Goal: Book appointment/travel/reservation

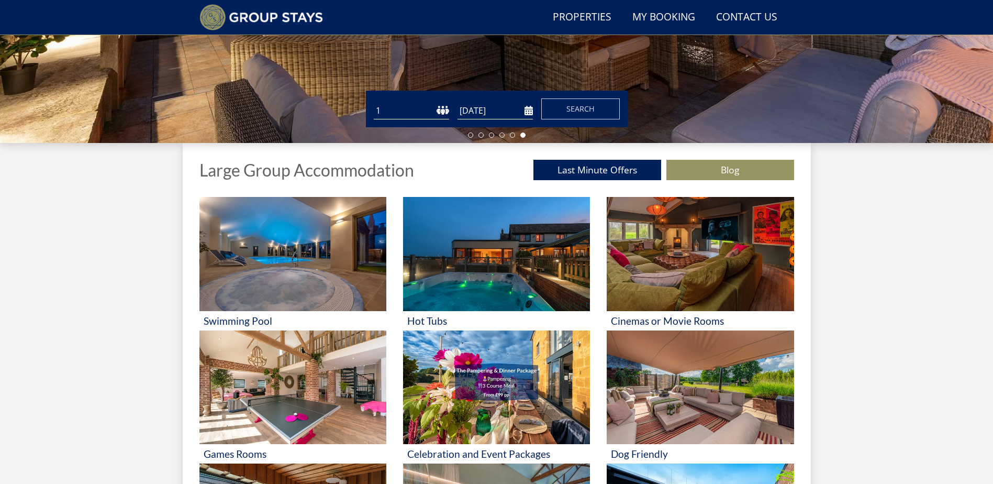
scroll to position [290, 0]
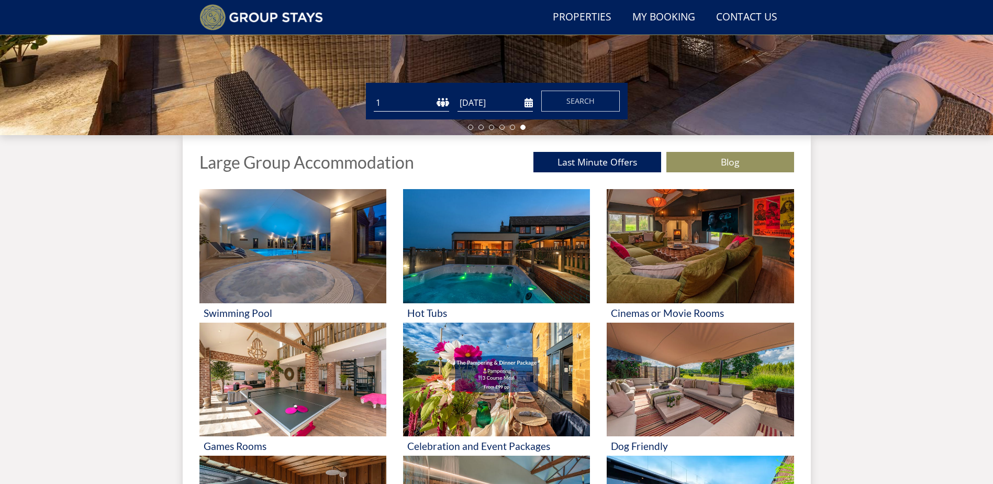
click at [439, 101] on select "1 2 3 4 5 6 7 8 9 10 11 12 13 14 15 16 17 18 19 20 21 22 23 24 25 26 27 28 29 3…" at bounding box center [411, 102] width 75 height 17
select select "15"
click at [374, 94] on select "1 2 3 4 5 6 7 8 9 10 11 12 13 14 15 16 17 18 19 20 21 22 23 24 25 26 27 28 29 3…" at bounding box center [411, 102] width 75 height 17
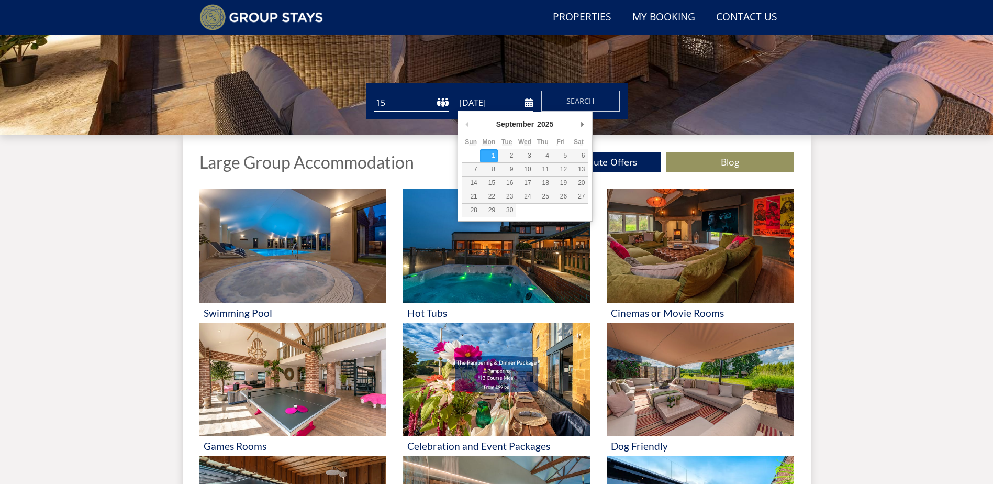
click at [518, 102] on input "[DATE]" at bounding box center [495, 102] width 75 height 17
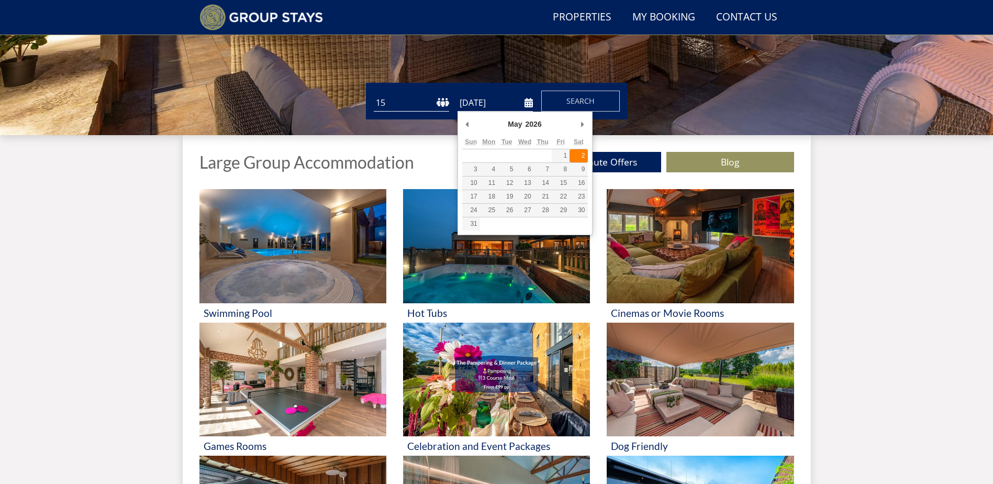
type input "[DATE]"
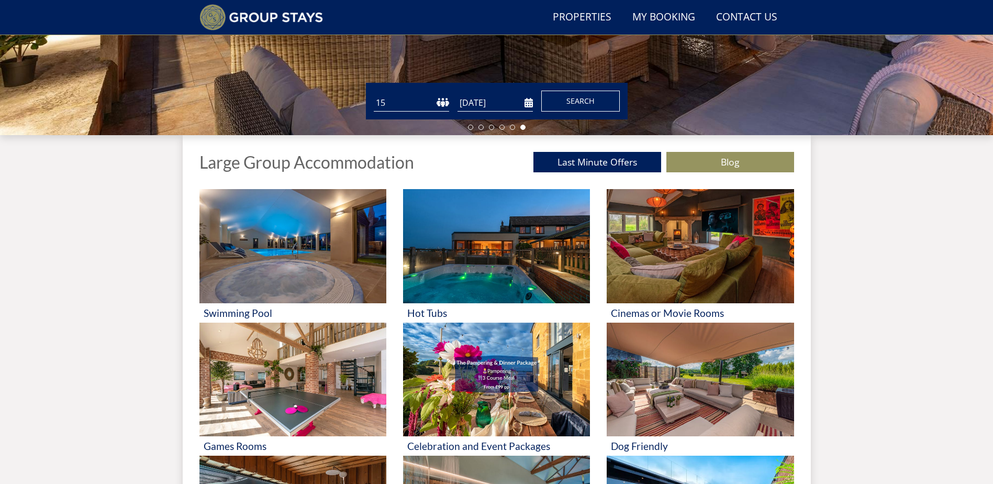
click at [576, 104] on span "Search" at bounding box center [581, 101] width 28 height 10
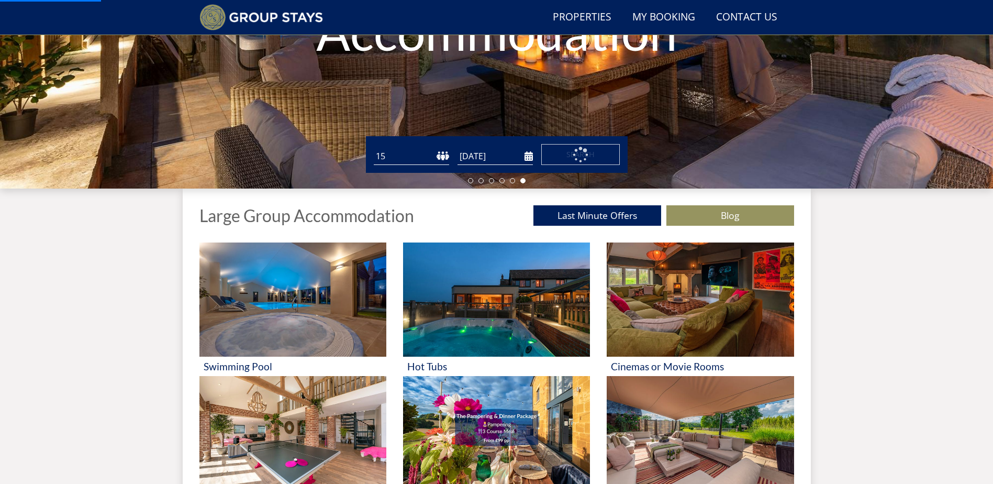
scroll to position [185, 0]
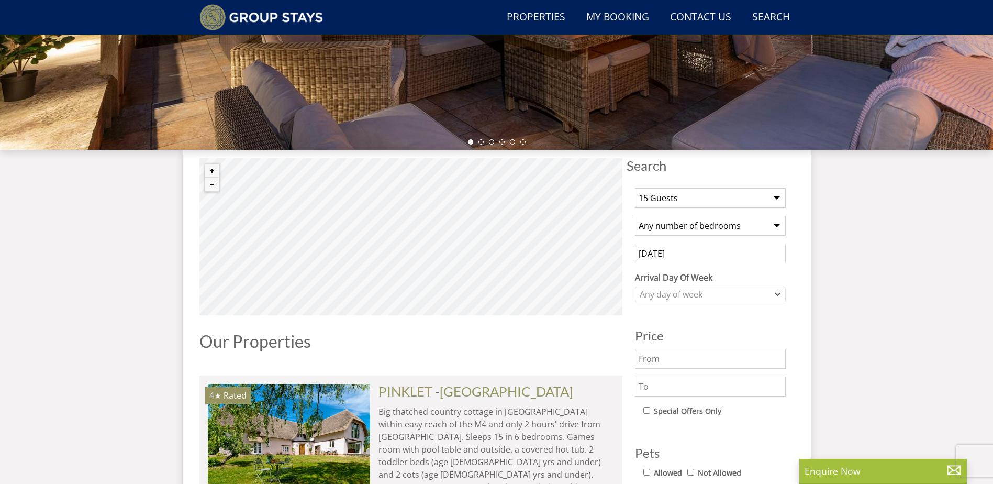
scroll to position [355, 0]
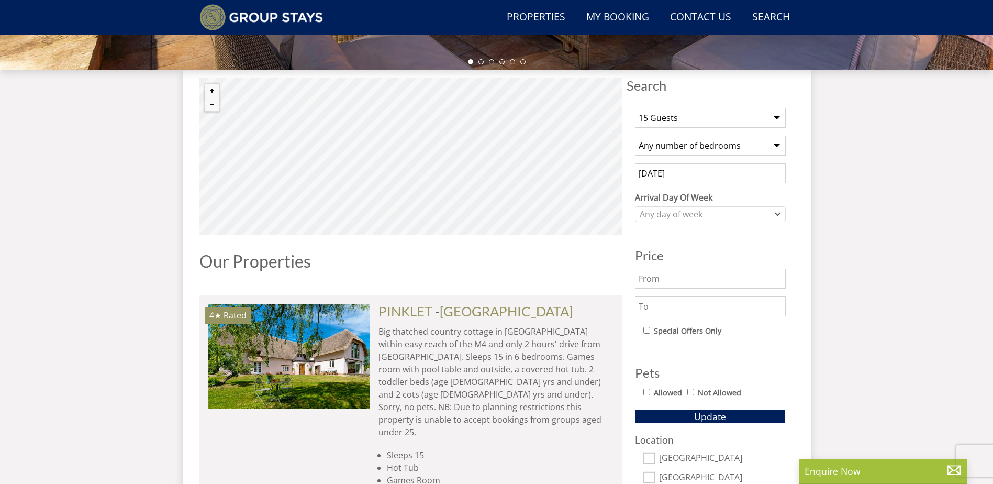
click at [699, 145] on select "Any number of bedrooms 4 Bedrooms 5 Bedrooms 6 Bedrooms 7 Bedrooms 8 Bedrooms 9…" at bounding box center [710, 146] width 151 height 20
click at [762, 110] on select "1 Guest 2 Guests 3 Guests 4 Guests 5 Guests 6 Guests 7 Guests 8 Guests 9 Guests…" at bounding box center [710, 118] width 151 height 20
click at [737, 82] on span "Search" at bounding box center [711, 85] width 168 height 15
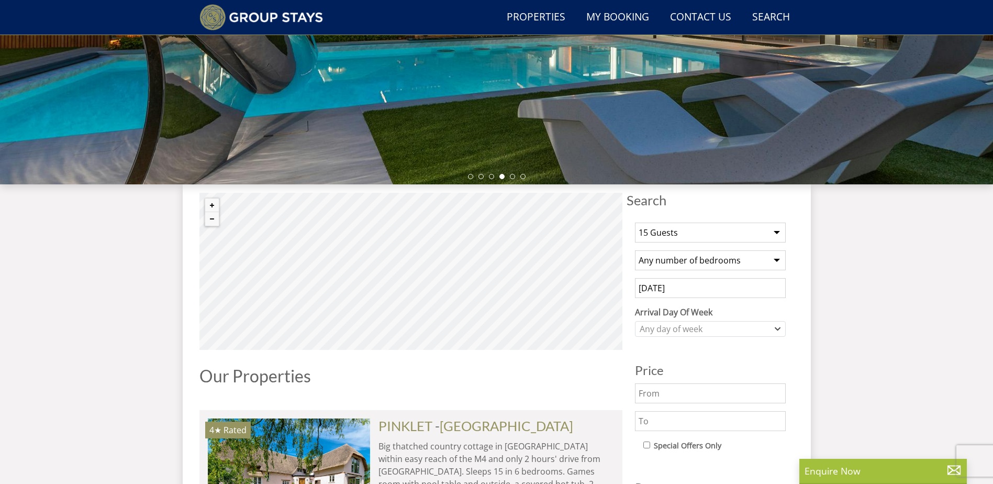
scroll to position [357, 0]
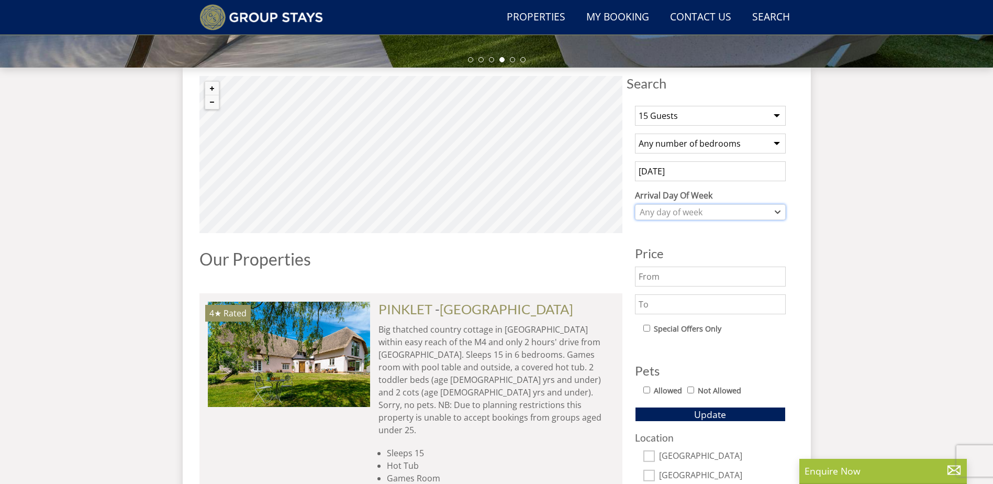
click at [729, 208] on div "Any day of week" at bounding box center [705, 212] width 136 height 12
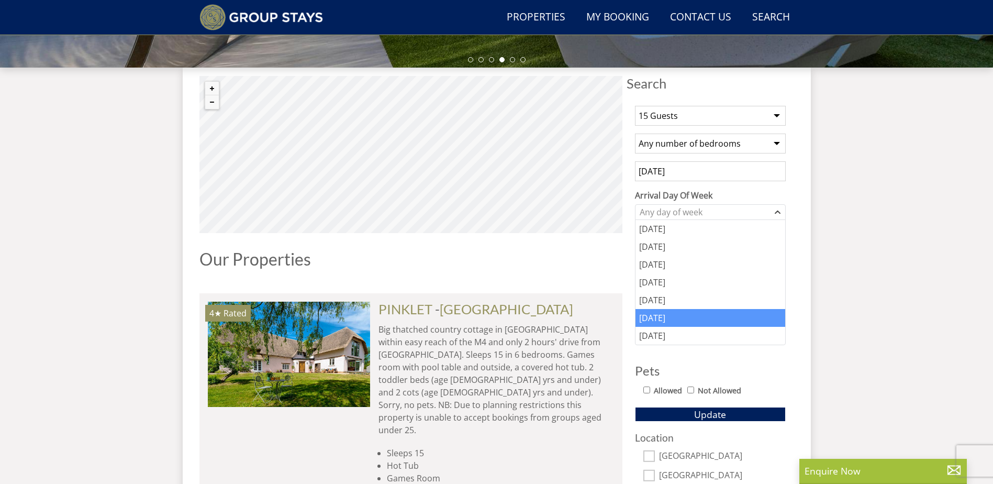
click at [685, 314] on div "[DATE]" at bounding box center [711, 318] width 150 height 18
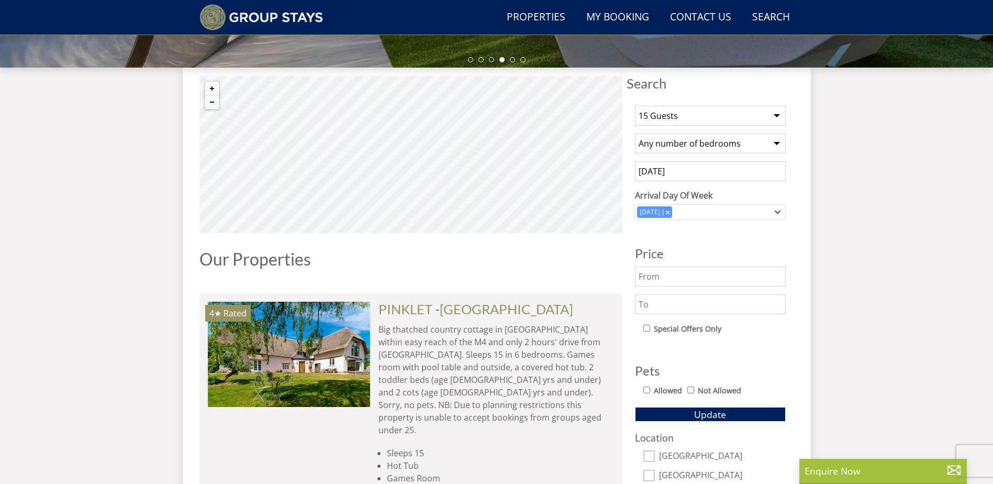
click at [720, 413] on span "Update" at bounding box center [710, 414] width 32 height 13
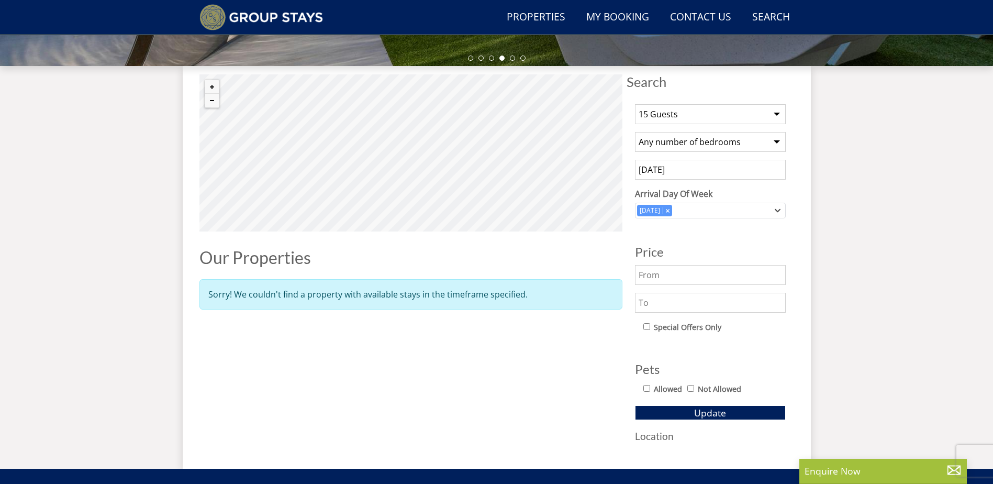
scroll to position [581, 0]
